Goal: Transaction & Acquisition: Purchase product/service

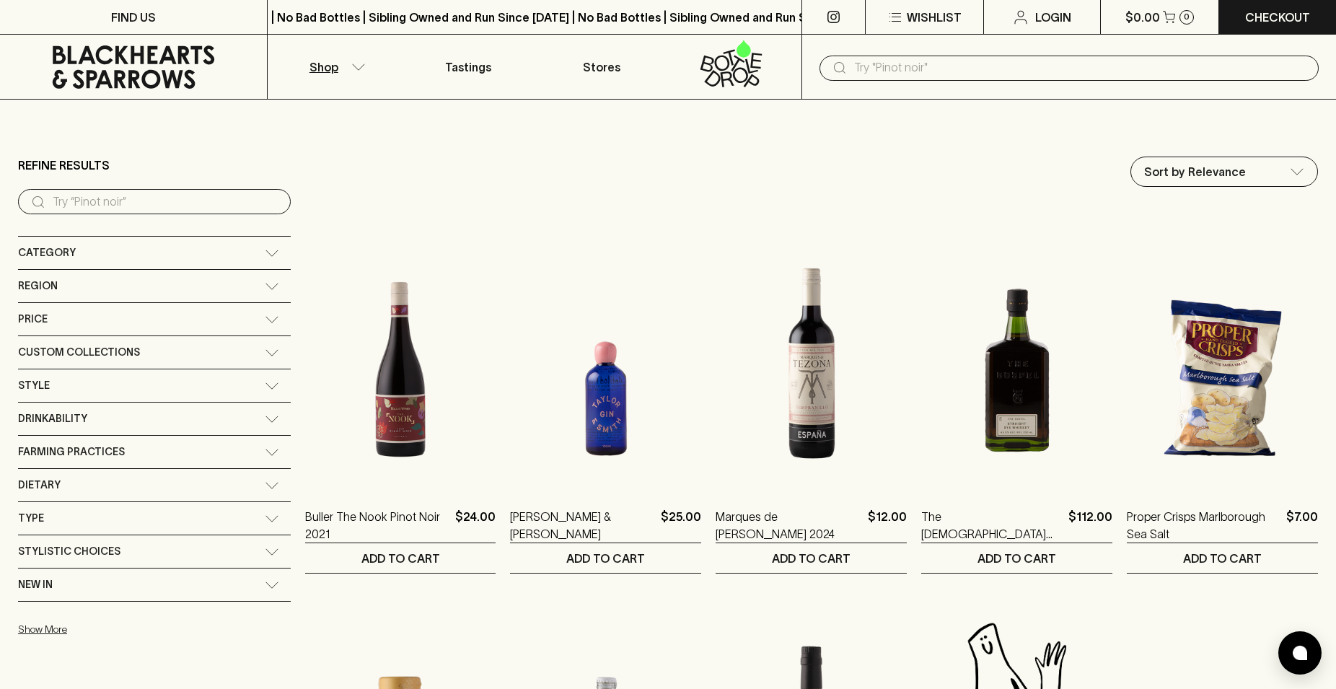
click at [89, 253] on div "Category" at bounding box center [141, 253] width 247 height 18
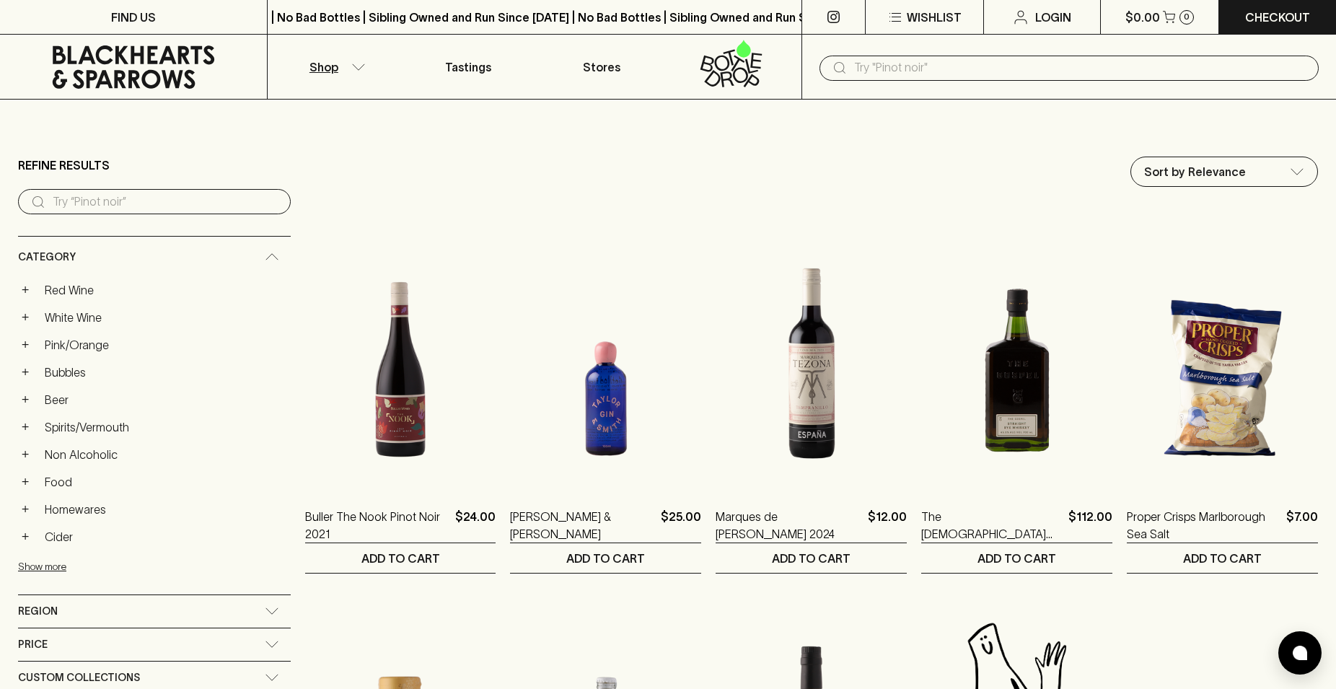
click at [69, 346] on link "Pink/Orange" at bounding box center [164, 345] width 252 height 25
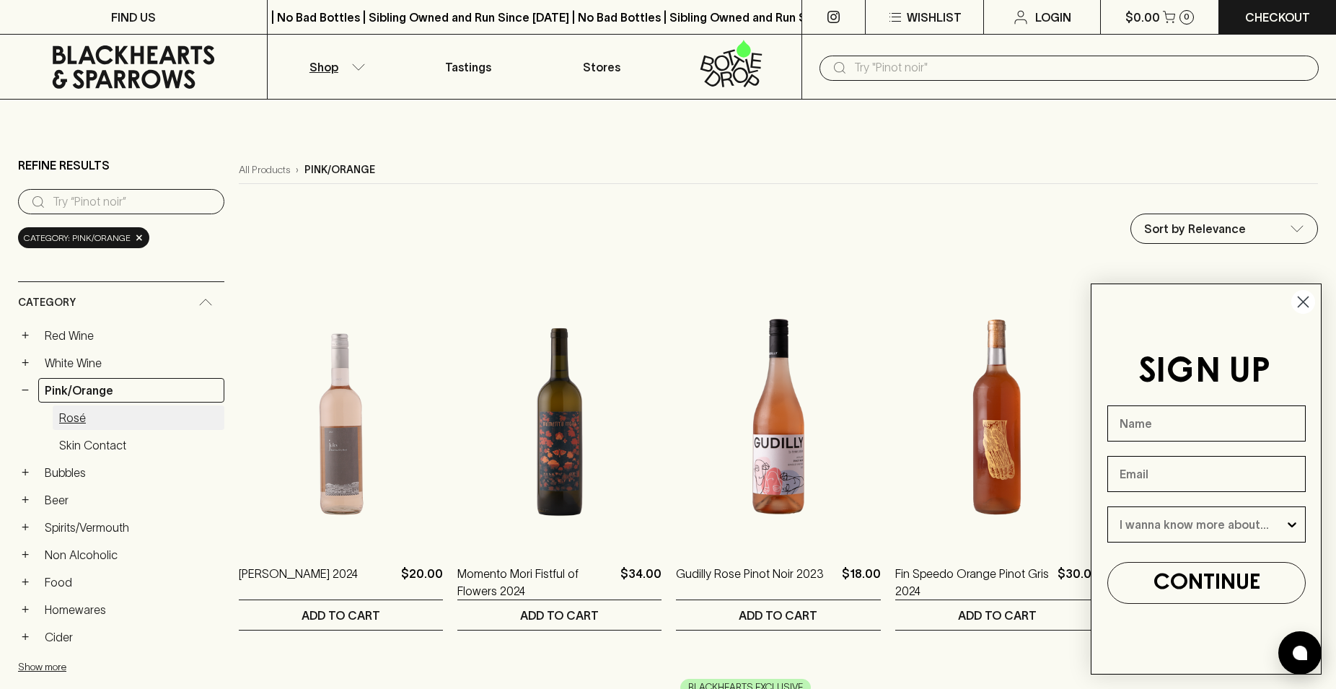
click at [69, 419] on link "Rosé" at bounding box center [139, 417] width 172 height 25
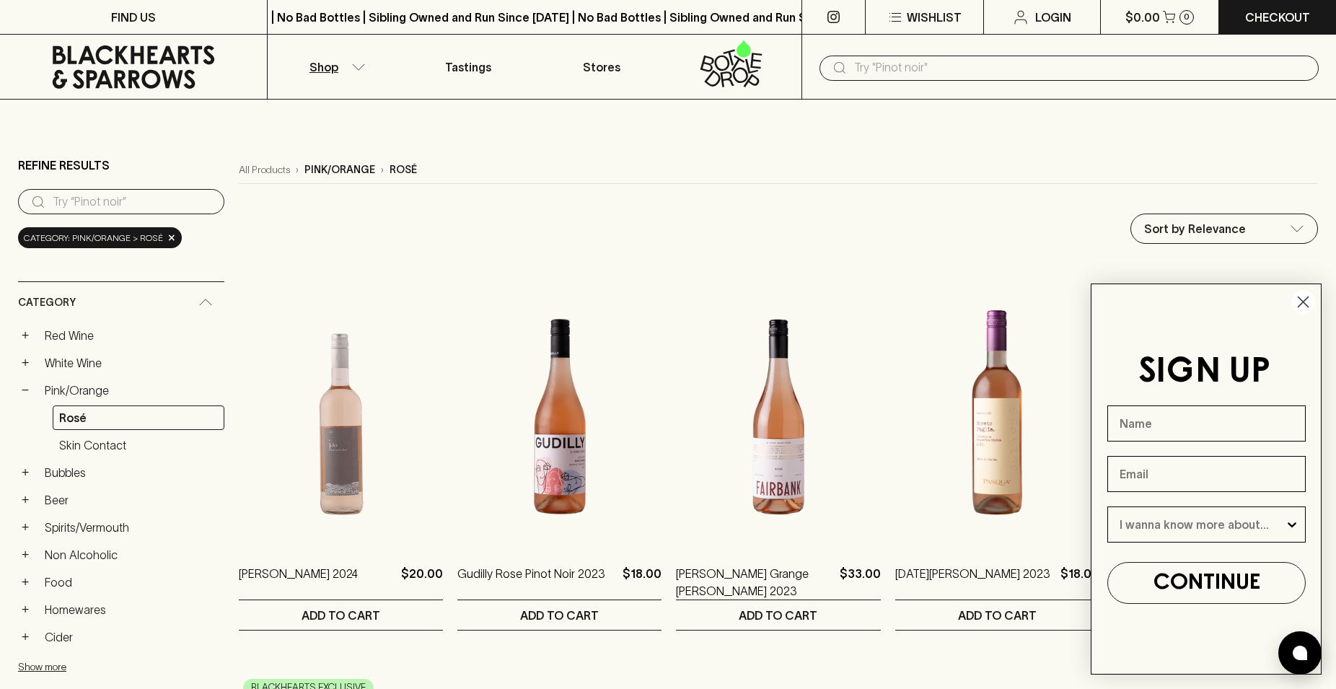
click at [1315, 311] on icon "Close dialog" at bounding box center [1302, 301] width 25 height 25
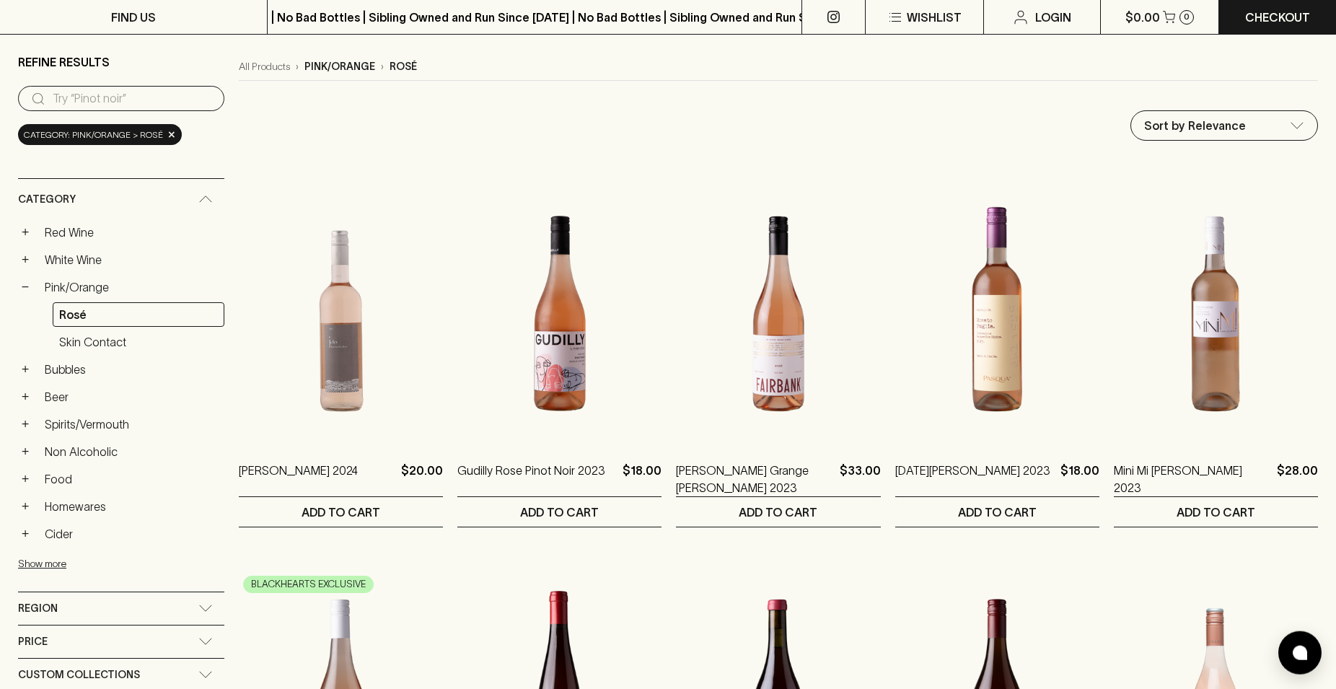
scroll to position [221, 0]
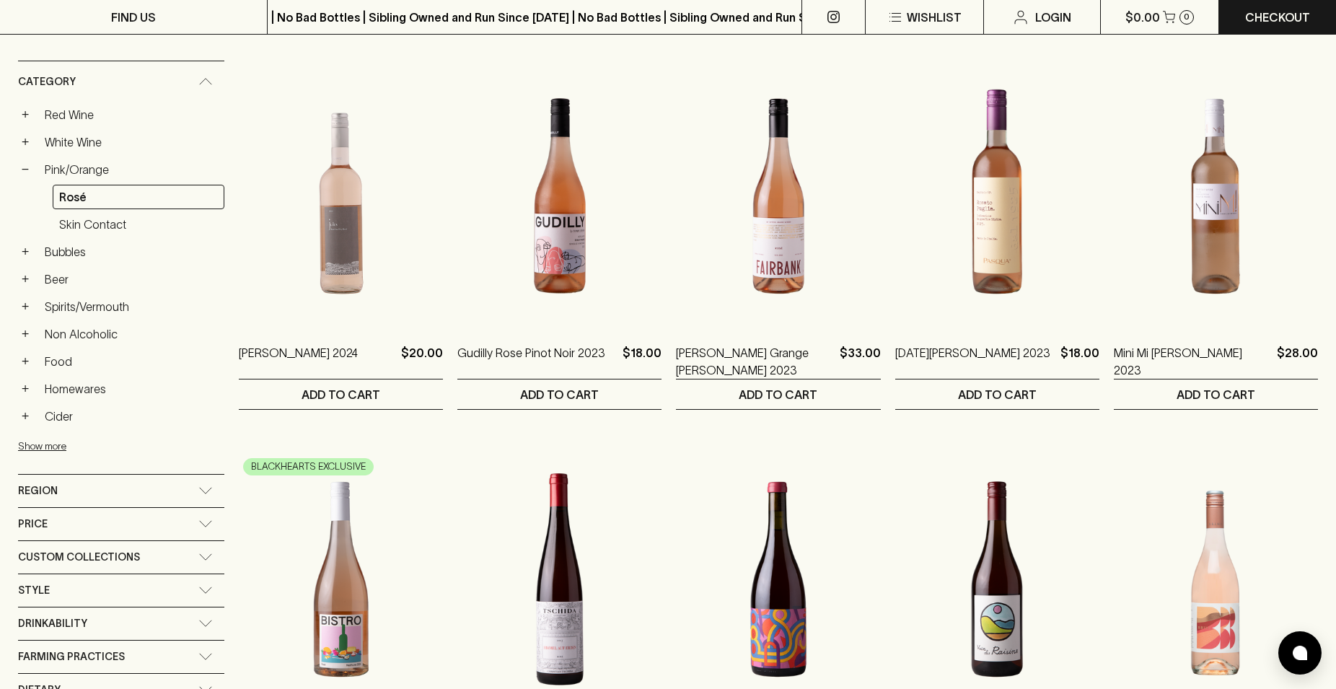
click at [92, 503] on div "Region" at bounding box center [121, 491] width 206 height 32
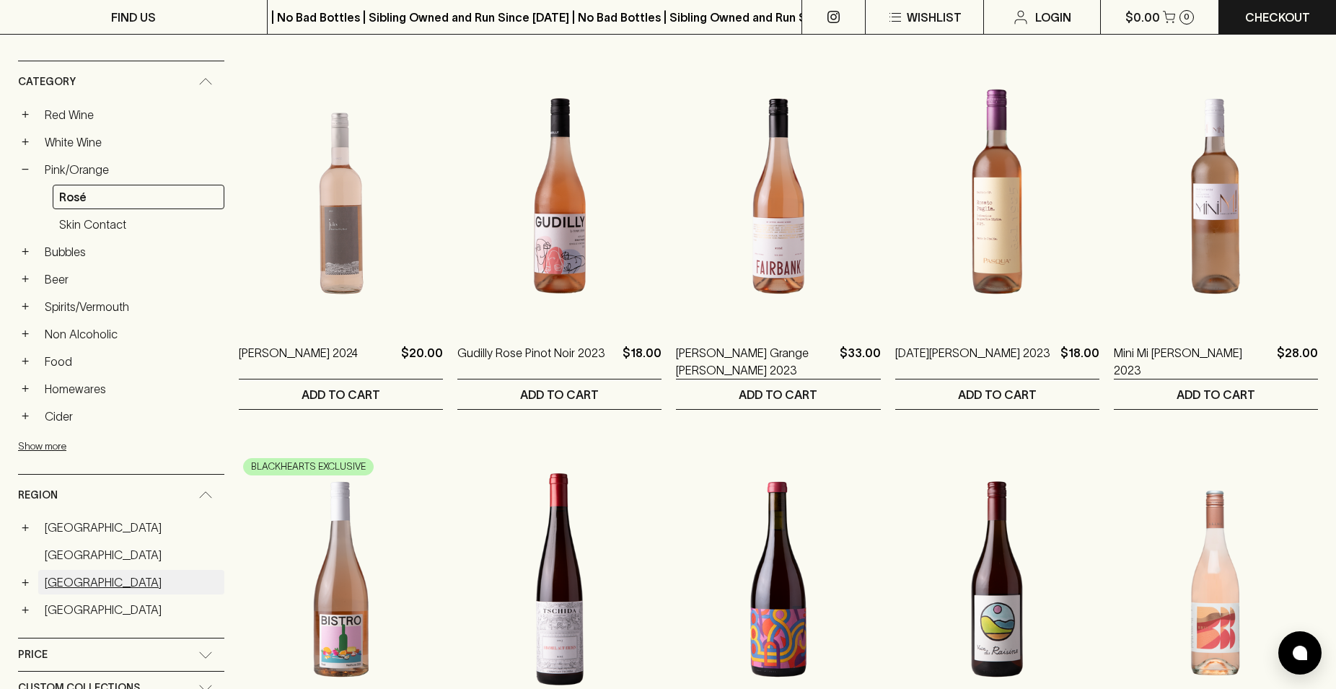
click at [66, 577] on link "[GEOGRAPHIC_DATA]" at bounding box center [131, 582] width 186 height 25
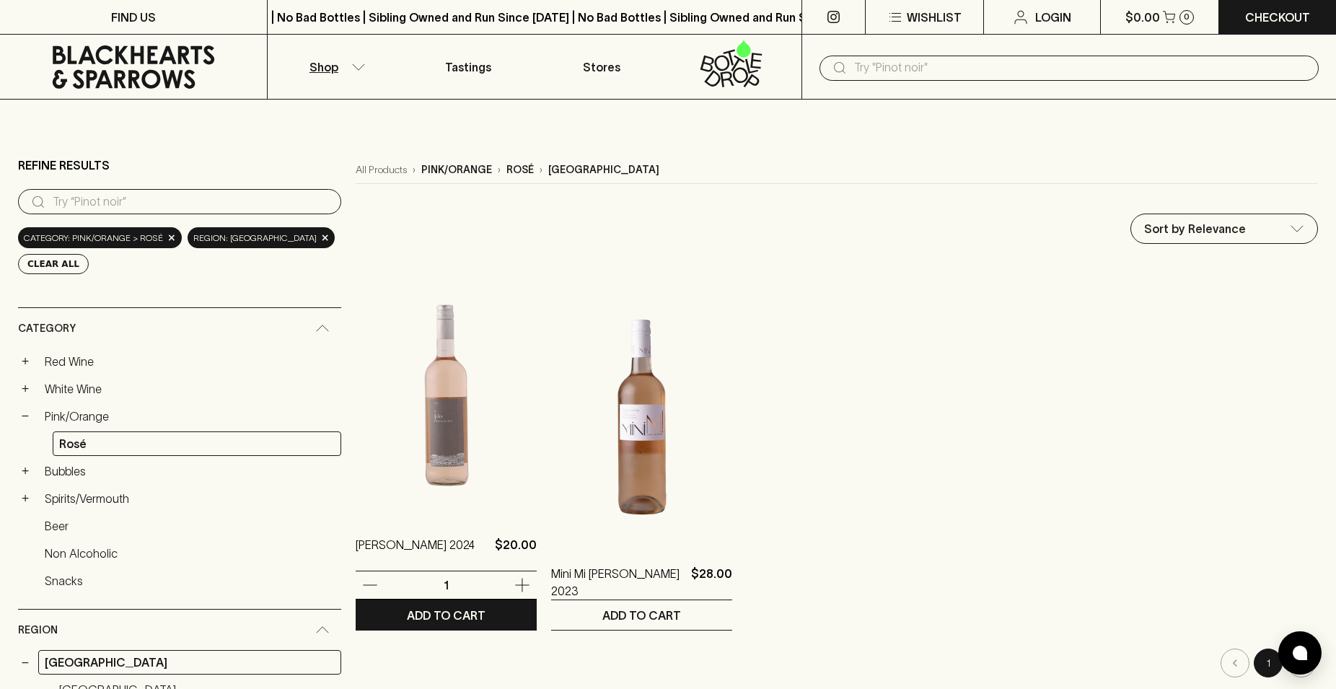
click at [386, 401] on img at bounding box center [446, 388] width 181 height 252
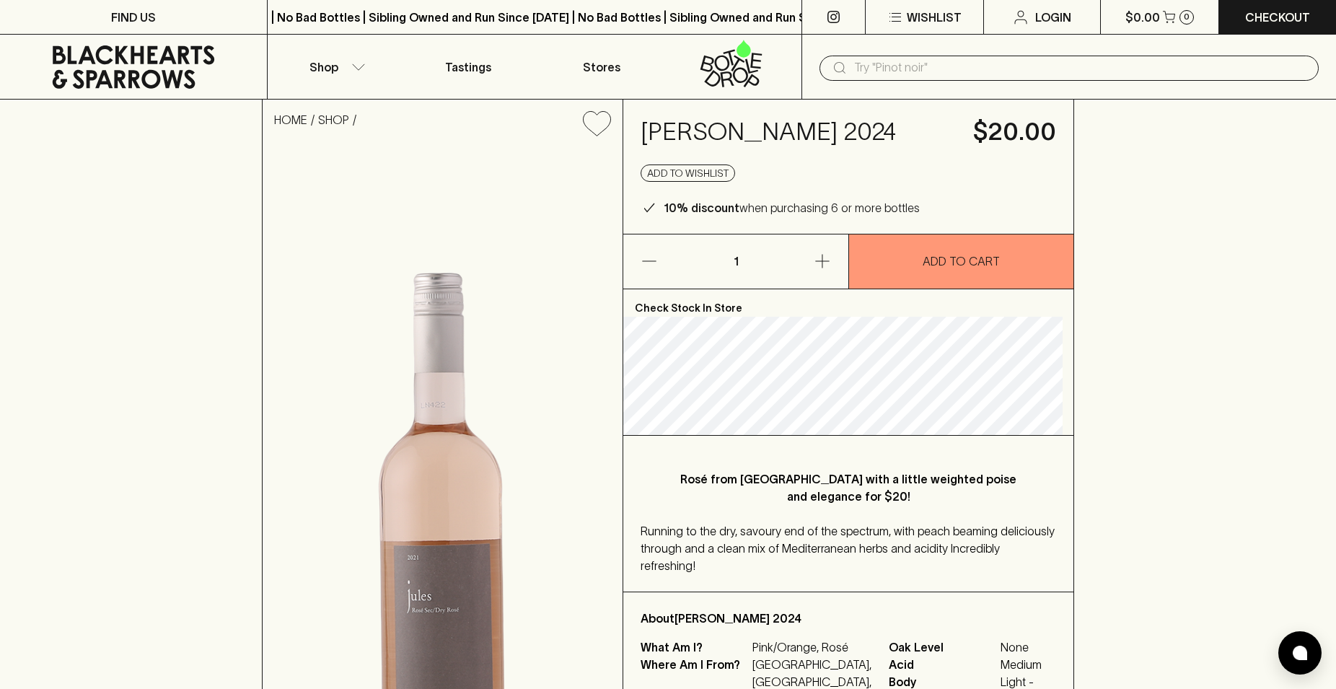
click at [834, 258] on button "button" at bounding box center [800, 261] width 95 height 54
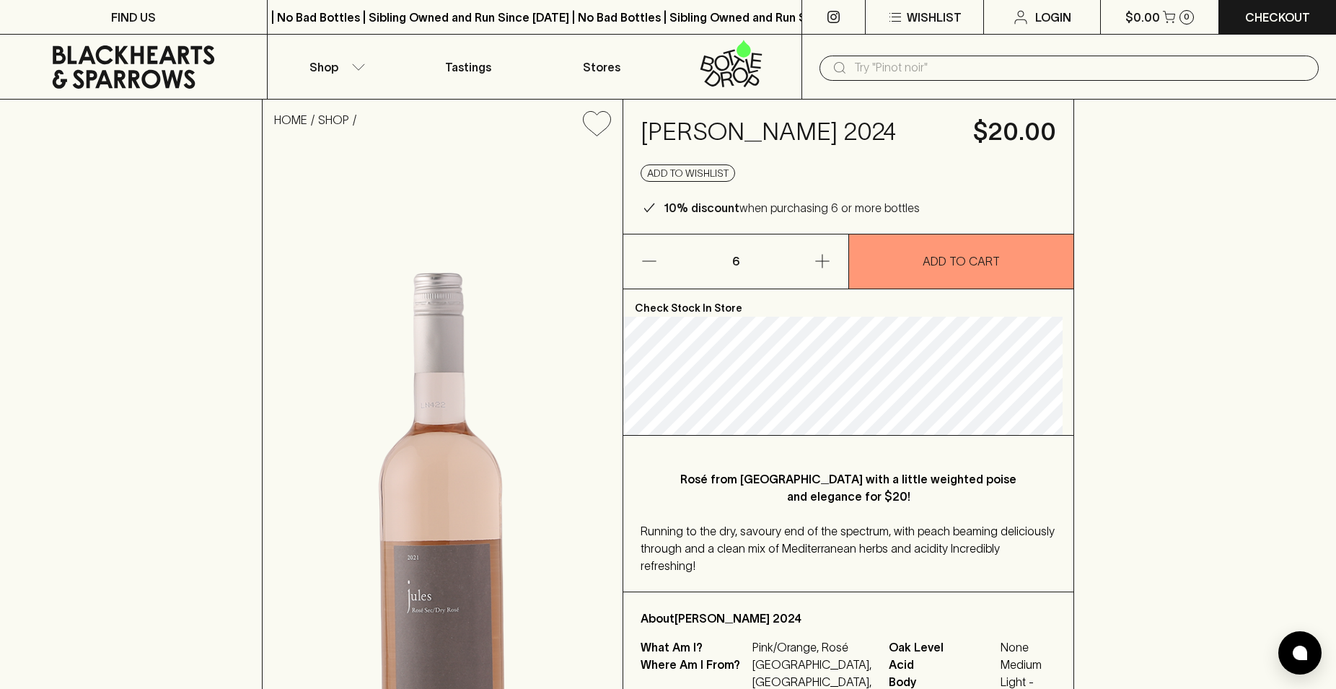
click at [1287, 314] on div "HOME SHOP [PERSON_NAME] 2024 $20.00 Add to wishlist 10% discount when purchasin…" at bounding box center [668, 491] width 1336 height 782
